Goal: Information Seeking & Learning: Learn about a topic

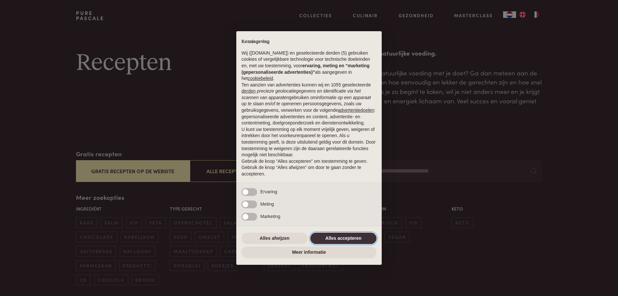
click at [350, 237] on button "Alles accepteren" at bounding box center [343, 238] width 66 height 12
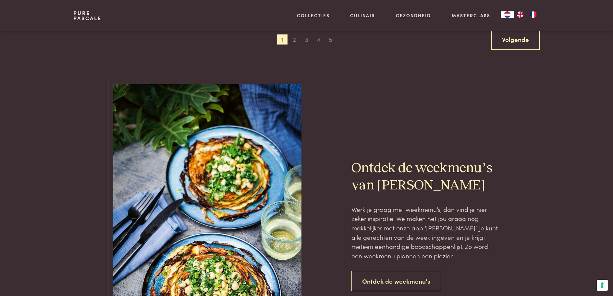
scroll to position [1121, 0]
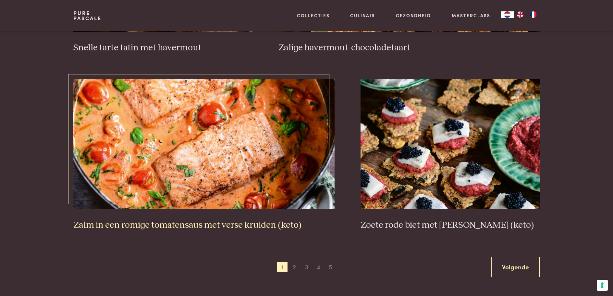
click at [221, 226] on h3 "Zalm in een romige tomatensaus met verse kruiden (keto)" at bounding box center [203, 225] width 261 height 11
click at [295, 266] on span "2" at bounding box center [294, 267] width 10 height 10
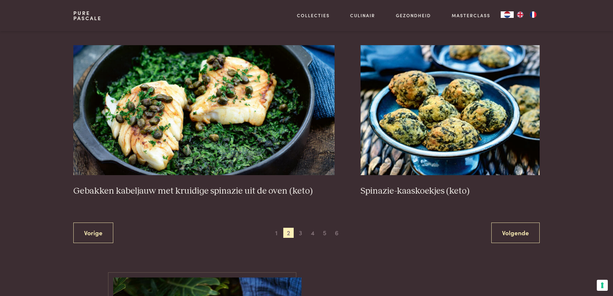
scroll to position [1156, 0]
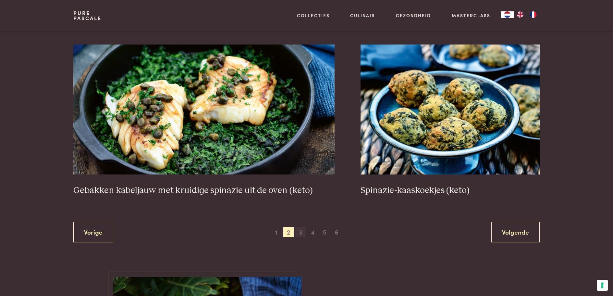
click at [300, 231] on span "3" at bounding box center [300, 232] width 10 height 10
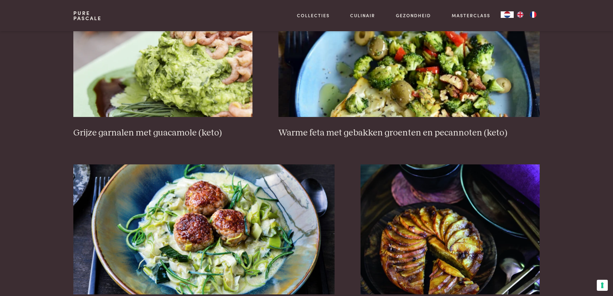
scroll to position [1188, 0]
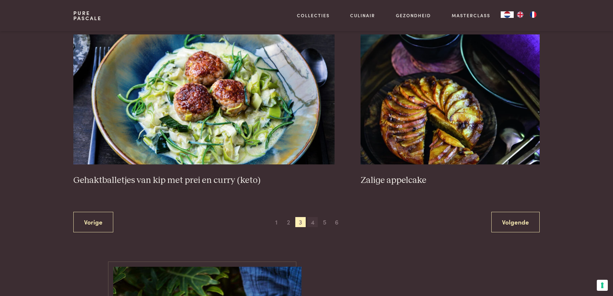
click at [314, 225] on span "4" at bounding box center [312, 222] width 10 height 10
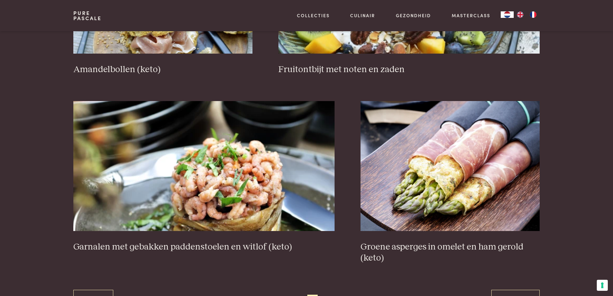
scroll to position [1123, 0]
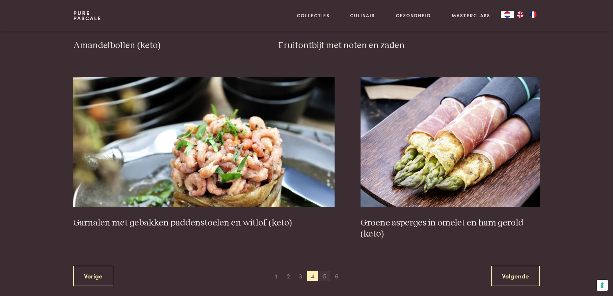
click at [322, 274] on span "5" at bounding box center [325, 275] width 10 height 10
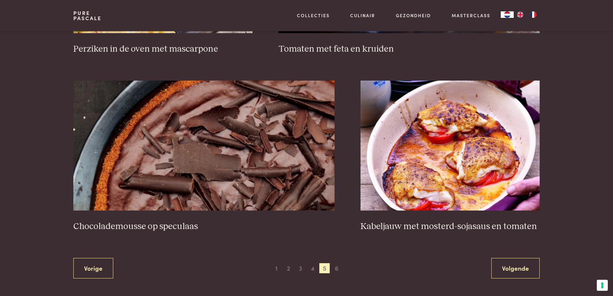
scroll to position [1123, 0]
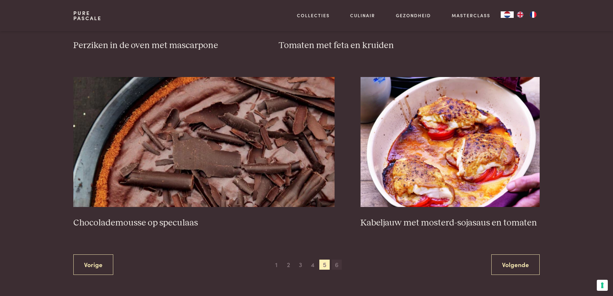
click at [334, 262] on span "6" at bounding box center [337, 264] width 10 height 10
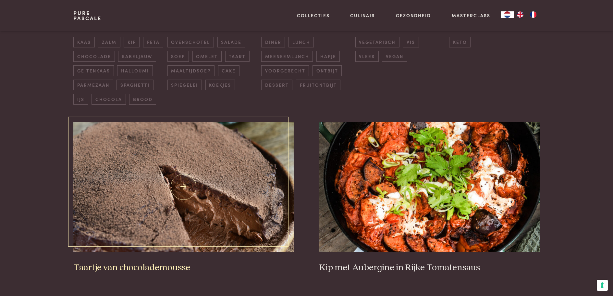
scroll to position [246, 0]
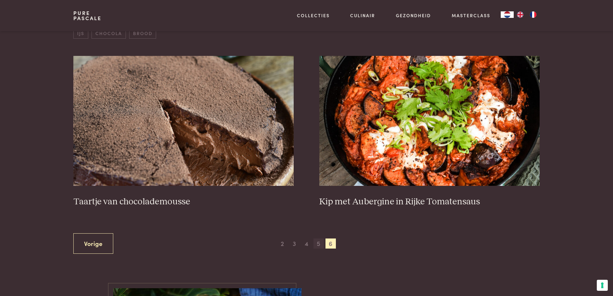
click at [319, 244] on span "5" at bounding box center [319, 243] width 10 height 10
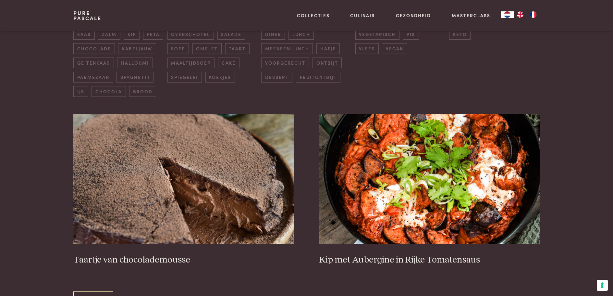
scroll to position [214, 0]
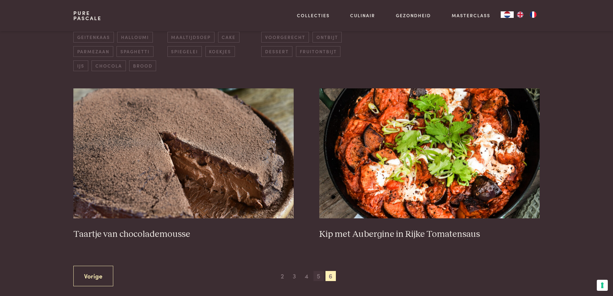
click at [319, 278] on span "5" at bounding box center [319, 276] width 10 height 10
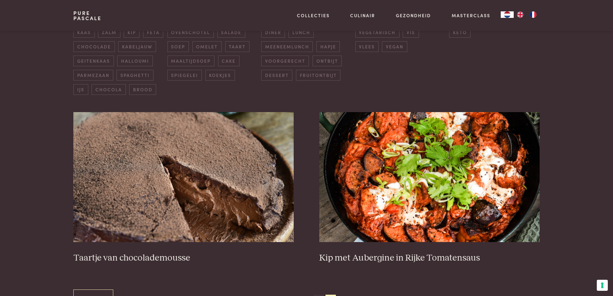
scroll to position [279, 0]
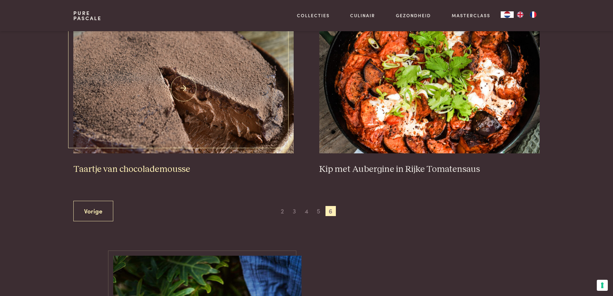
click at [150, 75] on img at bounding box center [183, 88] width 220 height 130
click at [100, 215] on link "Vorige" at bounding box center [93, 211] width 40 height 20
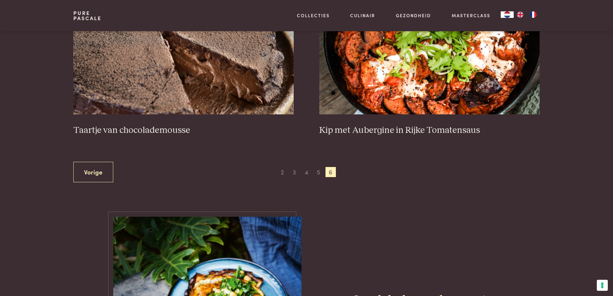
scroll to position [311, 0]
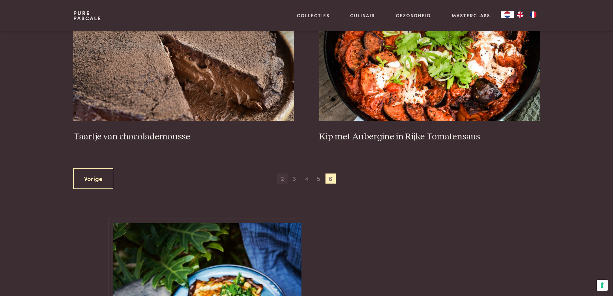
click at [282, 178] on span "2" at bounding box center [282, 178] width 10 height 10
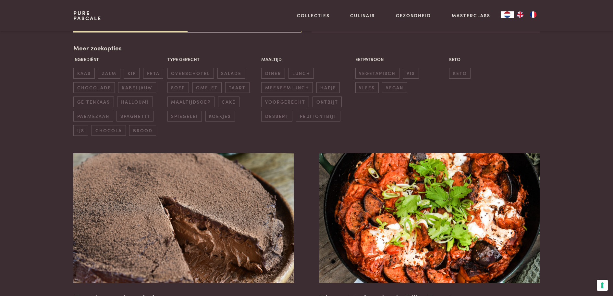
scroll to position [149, 0]
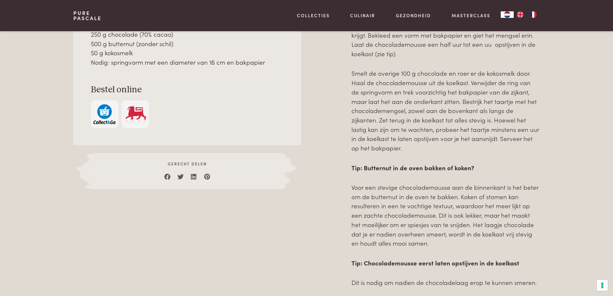
scroll to position [227, 0]
